Goal: Find specific fact: Find specific fact

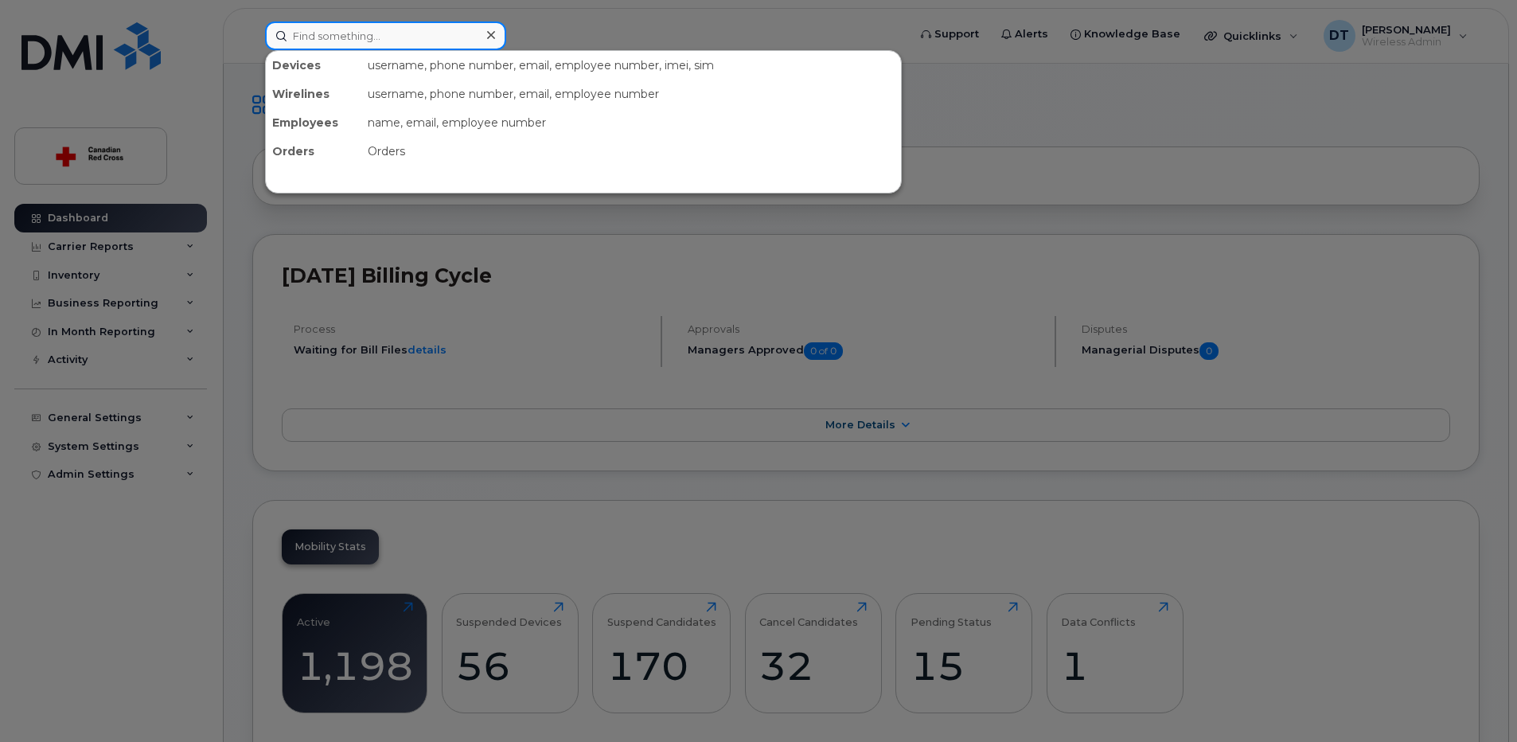
click at [448, 40] on input at bounding box center [385, 35] width 241 height 29
paste input "514-226-3184"
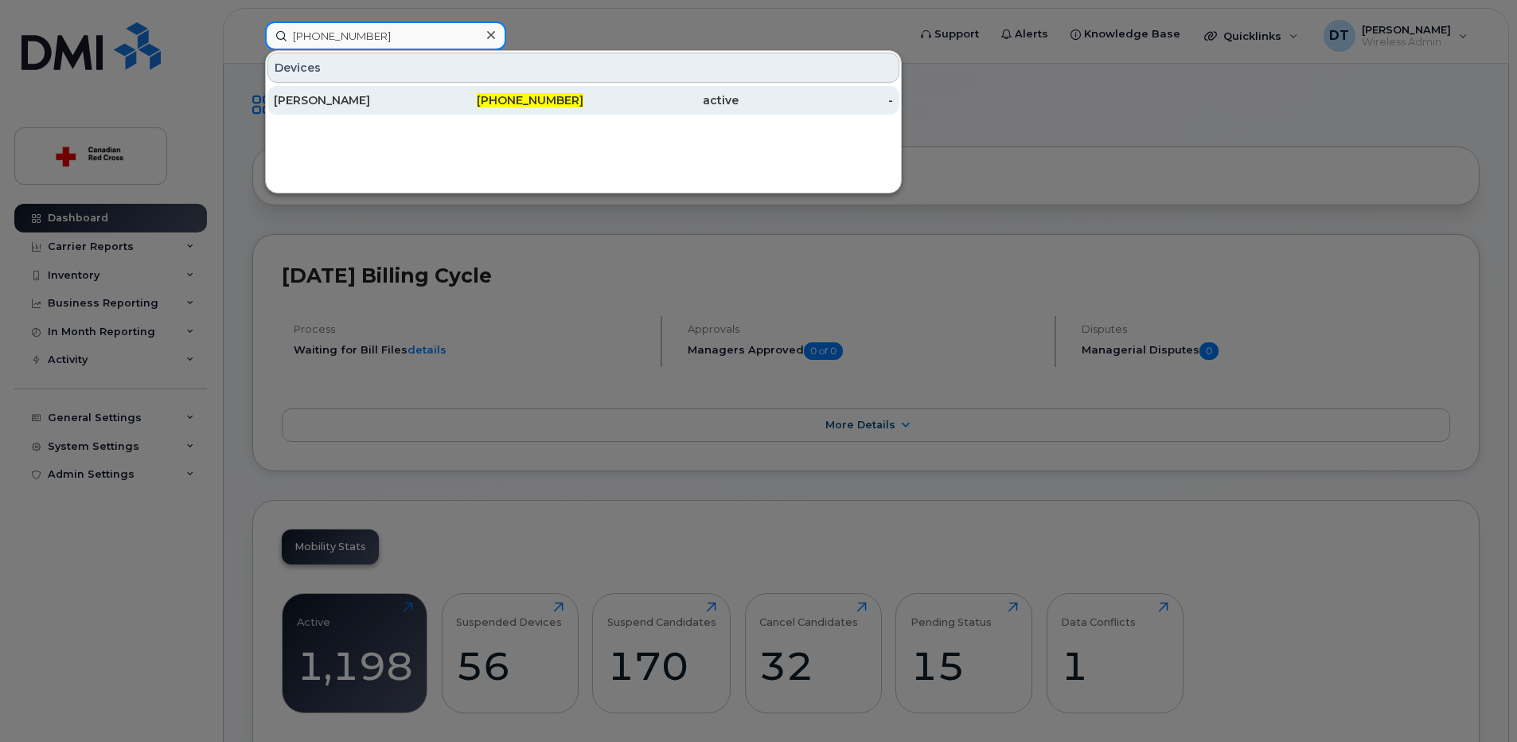
type input "514-226-3184"
click at [391, 92] on div "[PERSON_NAME]" at bounding box center [351, 100] width 155 height 29
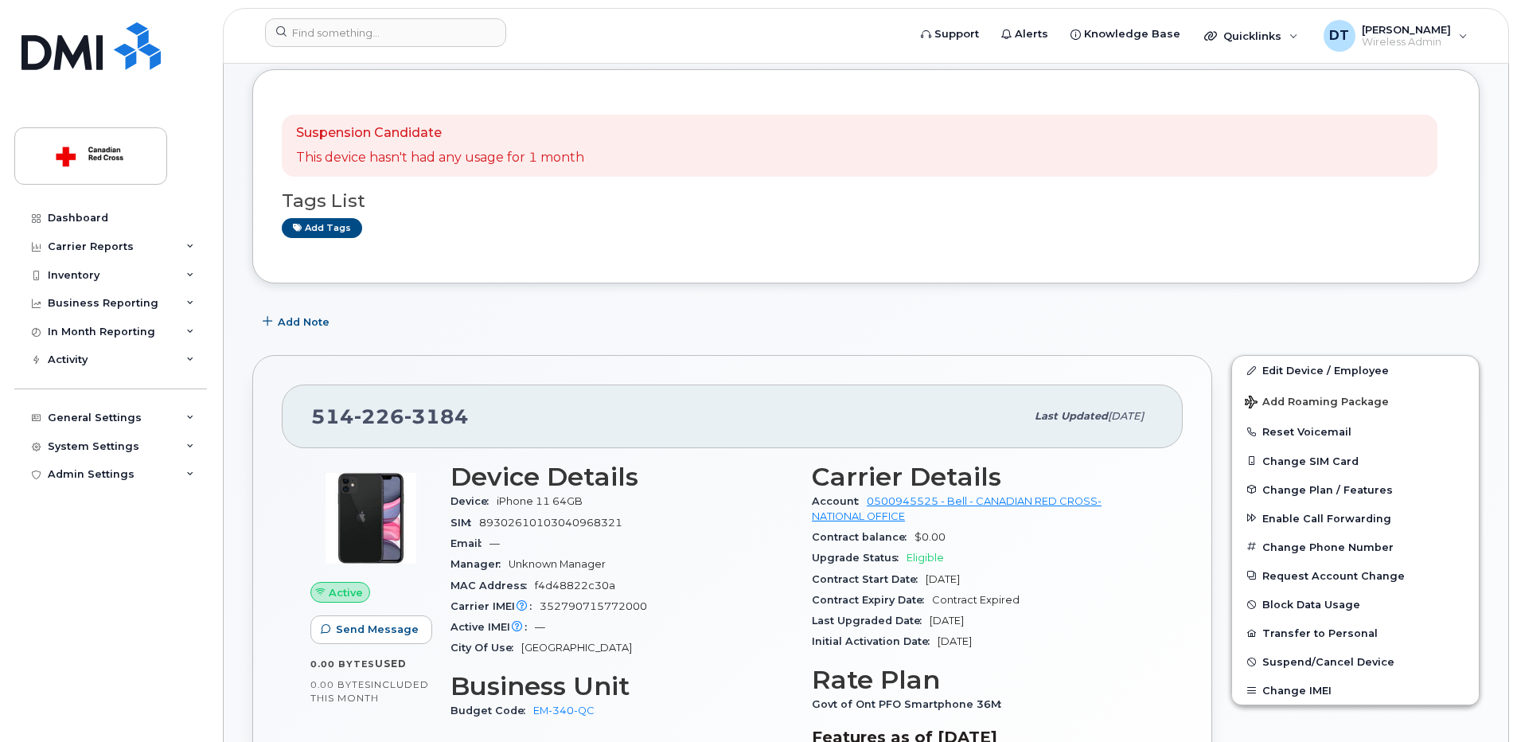
scroll to position [159, 0]
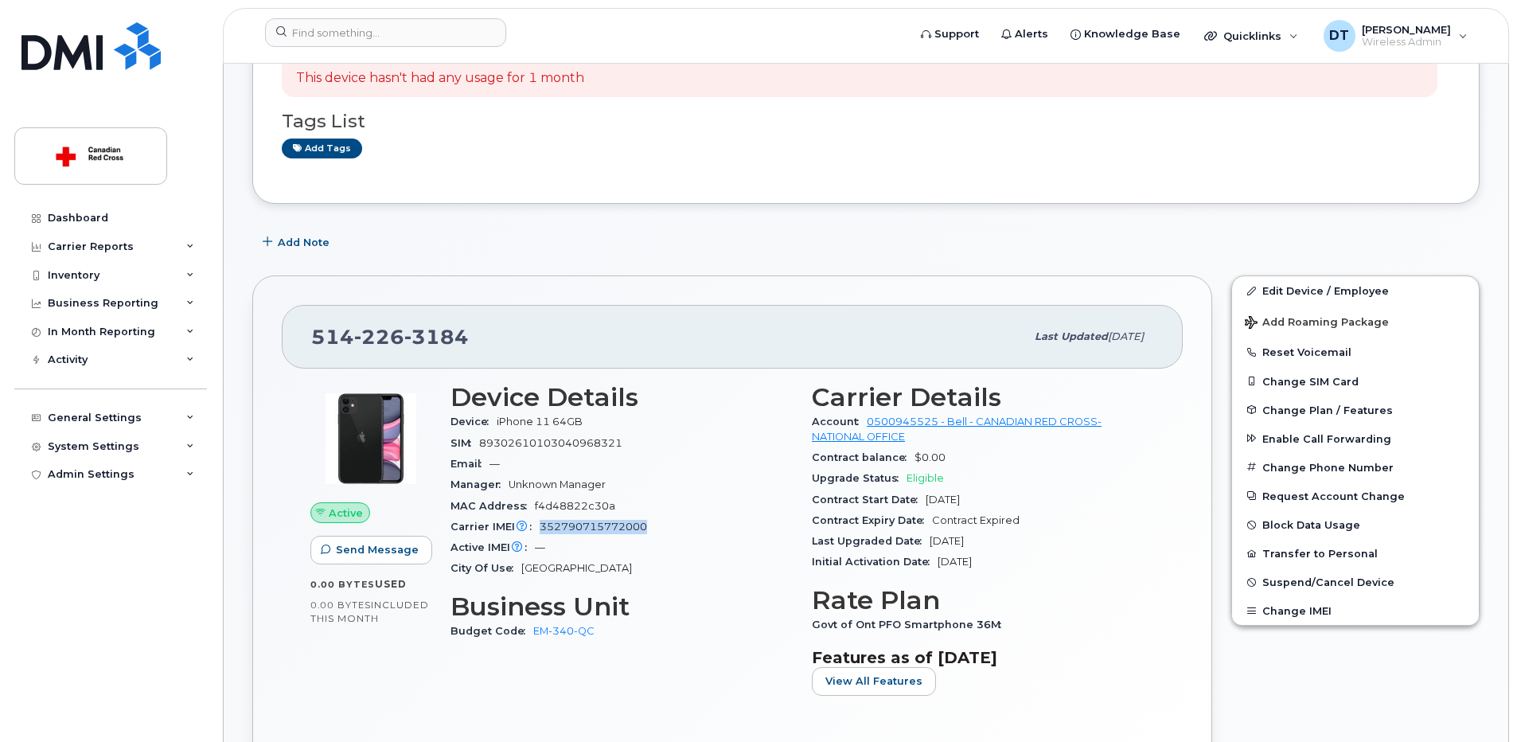
drag, startPoint x: 649, startPoint y: 526, endPoint x: 540, endPoint y: 527, distance: 109.0
click at [540, 527] on div "Carrier IMEI Carrier IMEI is reported during the last billing cycle or change o…" at bounding box center [621, 527] width 342 height 21
drag, startPoint x: 540, startPoint y: 527, endPoint x: 649, endPoint y: 454, distance: 130.7
click at [649, 454] on div "Email —" at bounding box center [621, 464] width 342 height 21
drag, startPoint x: 645, startPoint y: 527, endPoint x: 538, endPoint y: 522, distance: 107.6
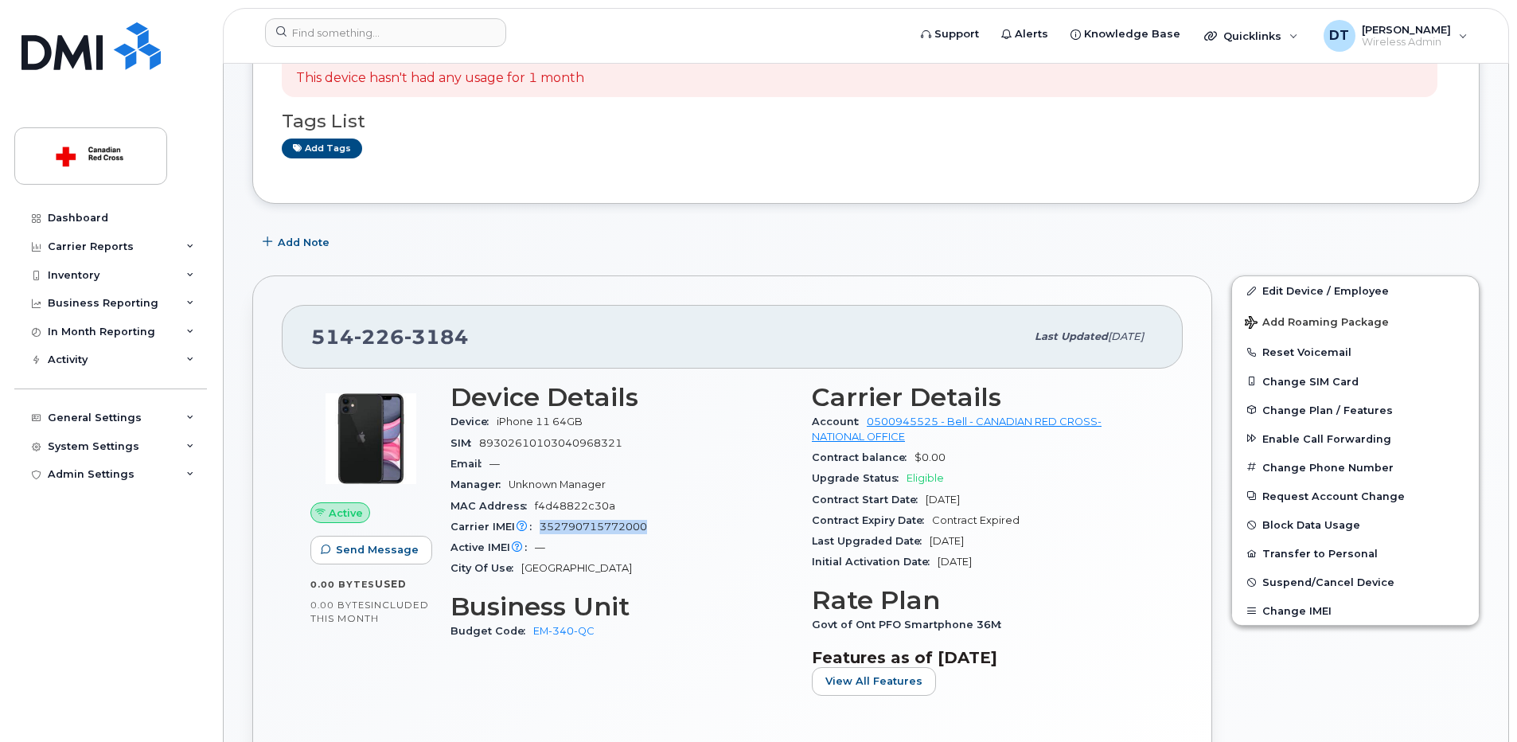
click at [538, 522] on div "Carrier IMEI Carrier IMEI is reported during the last billing cycle or change o…" at bounding box center [621, 527] width 342 height 21
copy span "352790715772000"
drag, startPoint x: 482, startPoint y: 440, endPoint x: 622, endPoint y: 439, distance: 140.1
click at [622, 439] on span "89302610103040968321" at bounding box center [550, 443] width 143 height 12
copy span "89302610103040968321"
